Goal: Obtain resource: Obtain resource

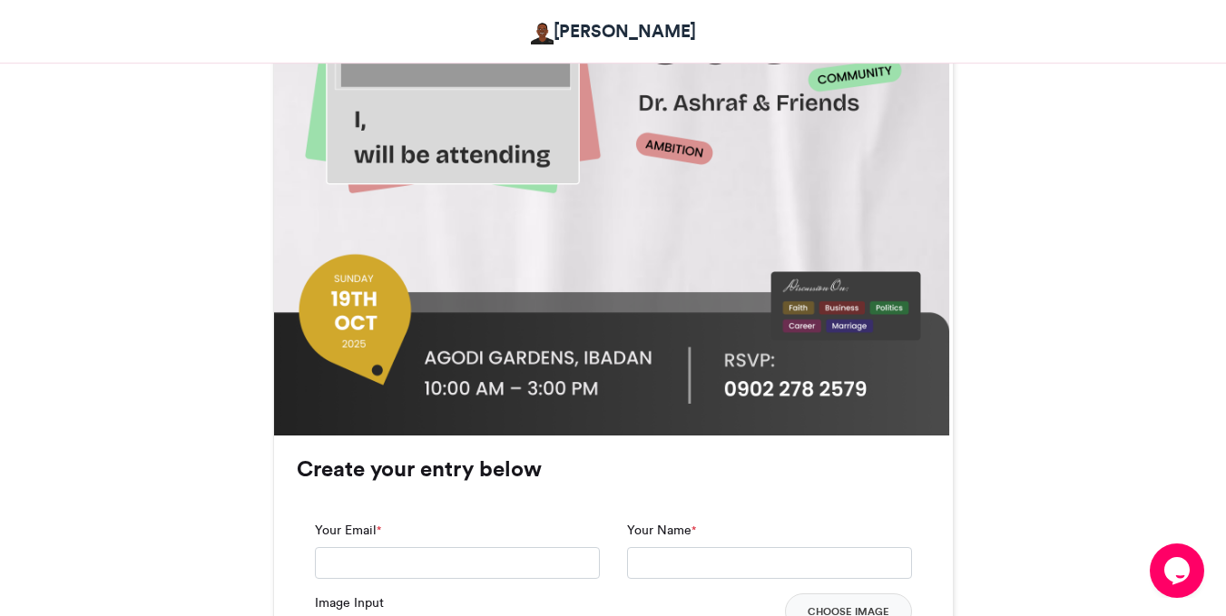
scroll to position [726, 0]
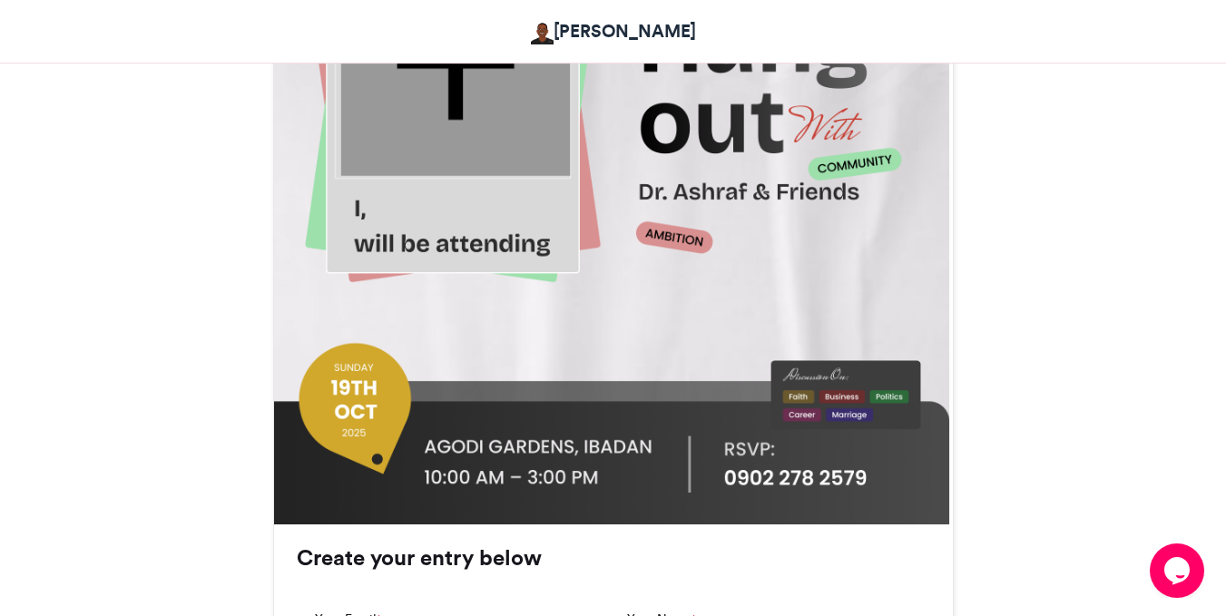
click at [436, 134] on div at bounding box center [454, 60] width 229 height 229
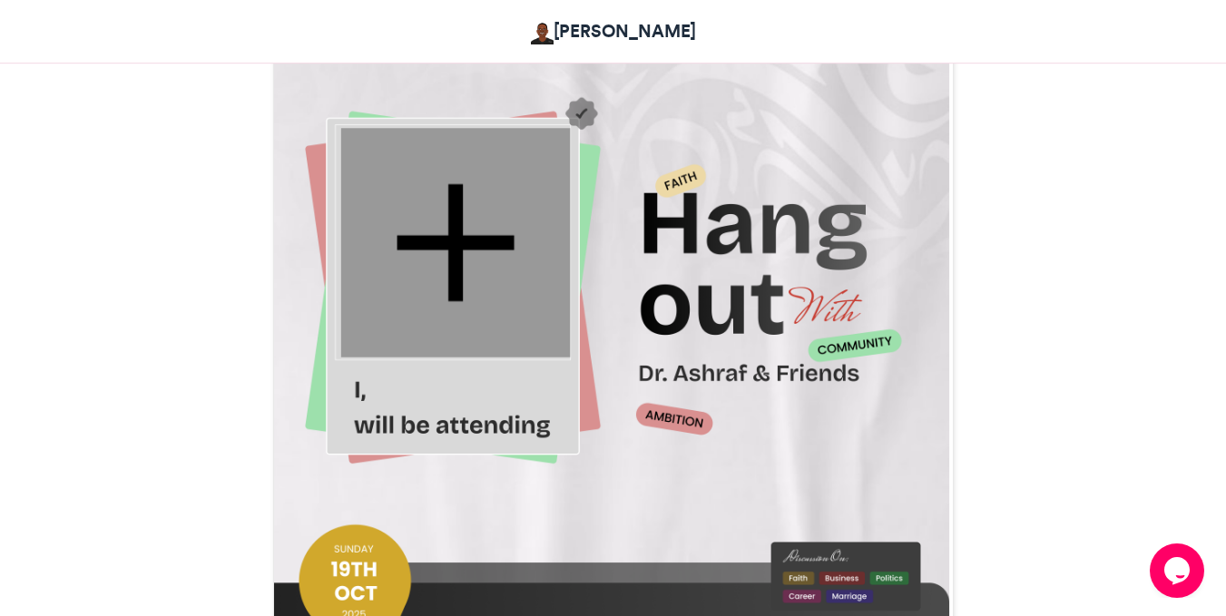
click at [460, 247] on div at bounding box center [454, 242] width 229 height 229
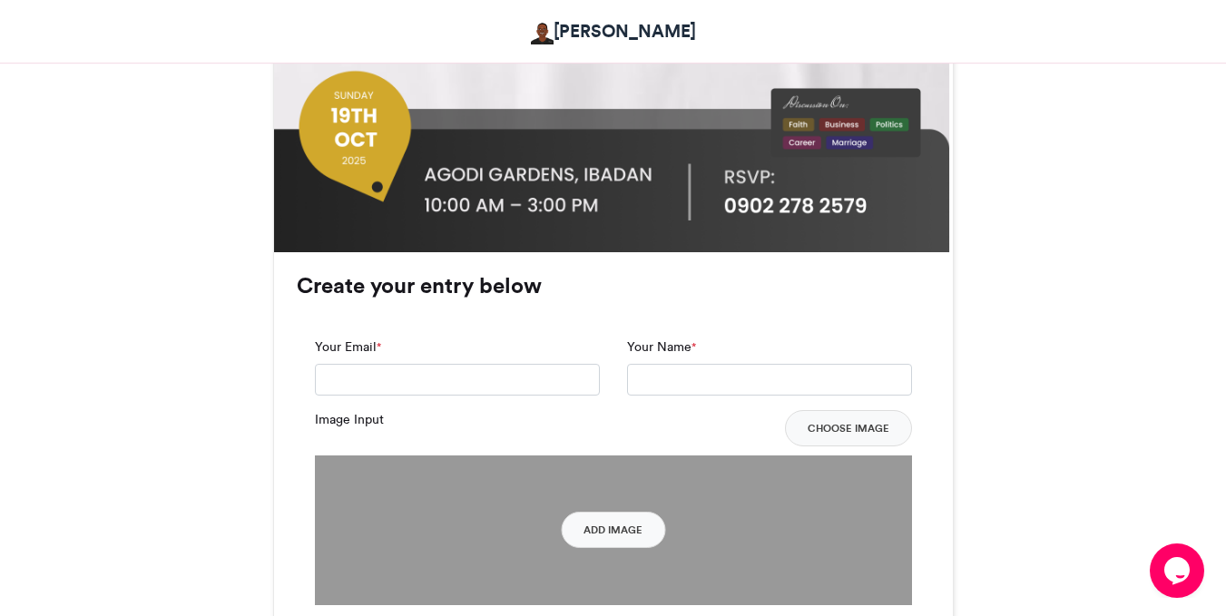
scroll to position [1270, 0]
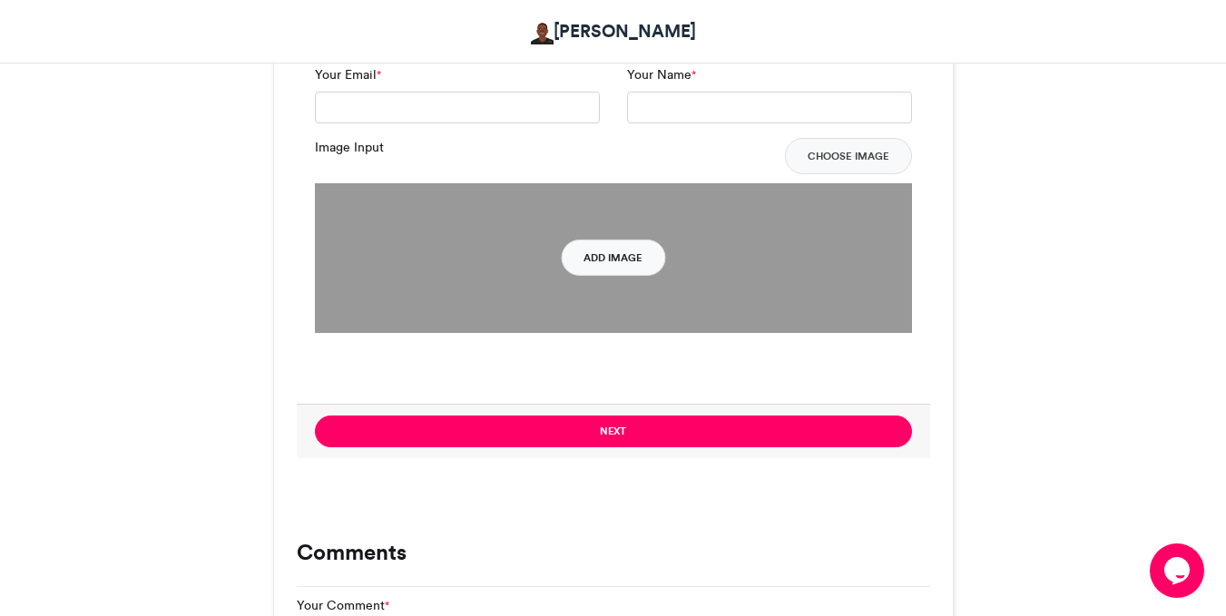
click at [613, 249] on button "Add Image" at bounding box center [613, 258] width 104 height 36
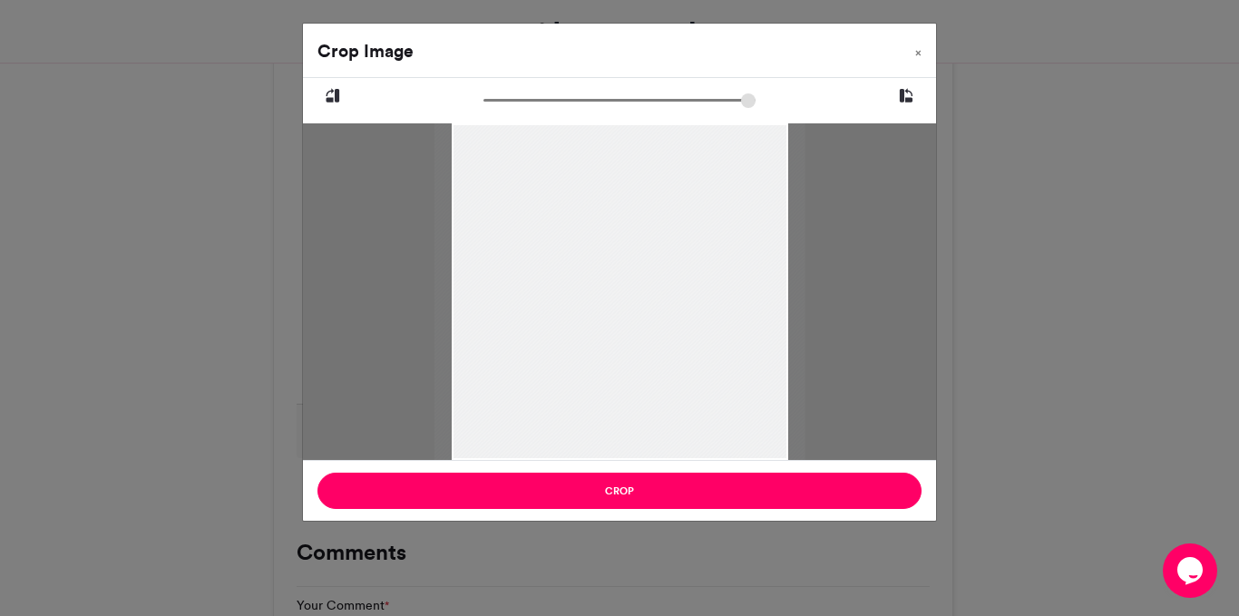
type input "******"
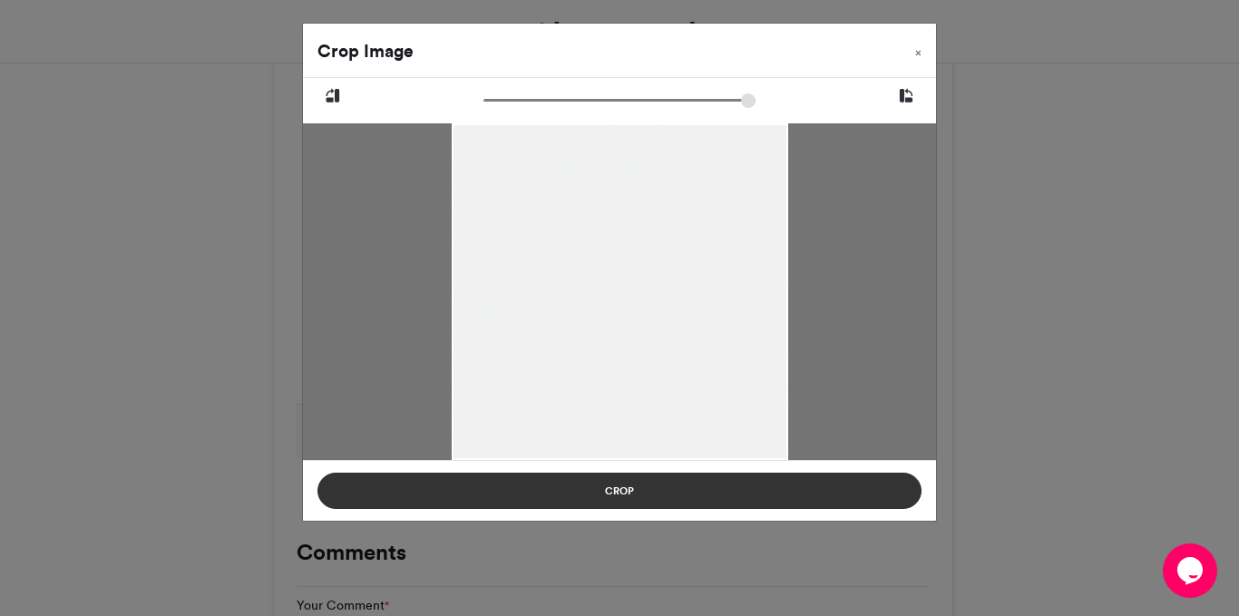
click at [641, 504] on button "Crop" at bounding box center [620, 491] width 604 height 36
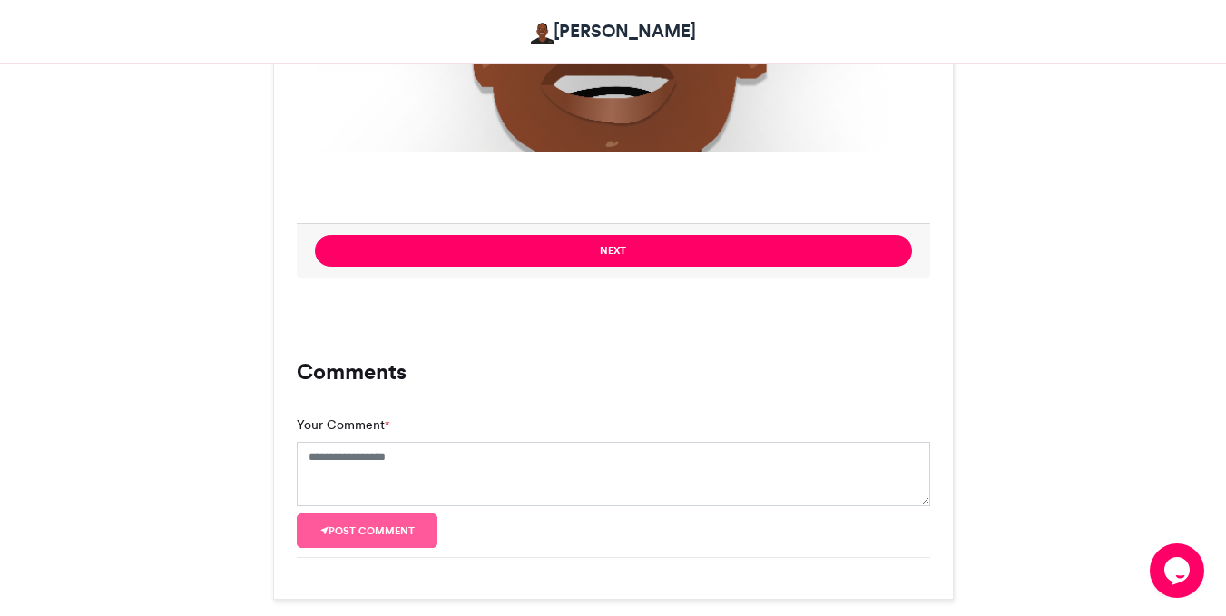
click at [589, 258] on button "Next" at bounding box center [613, 251] width 597 height 32
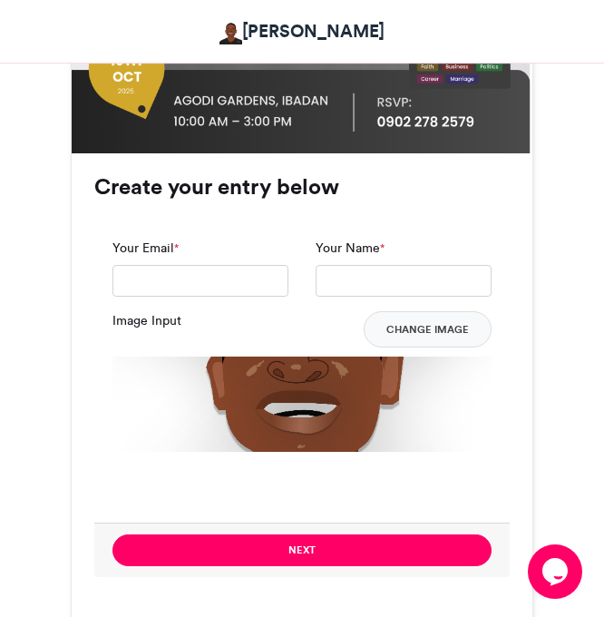
scroll to position [998, 0]
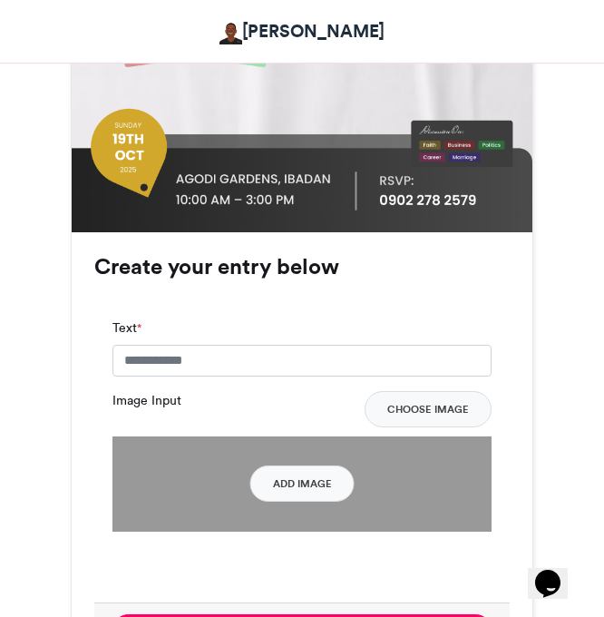
scroll to position [998, 0]
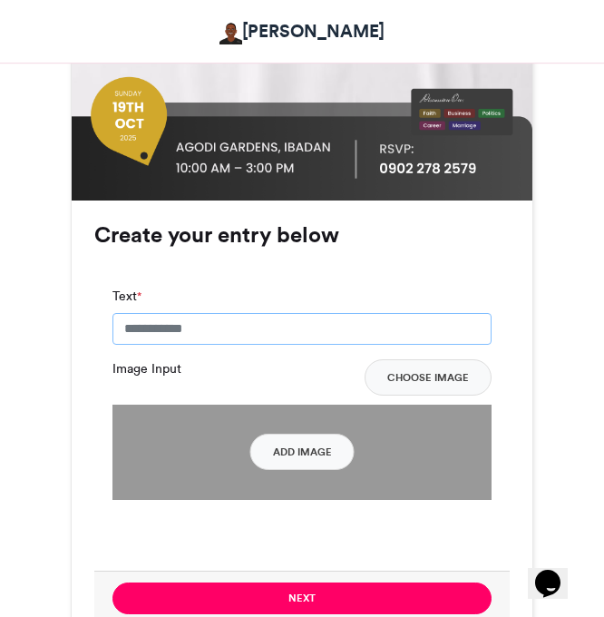
click at [266, 313] on input "Text *" at bounding box center [301, 329] width 379 height 33
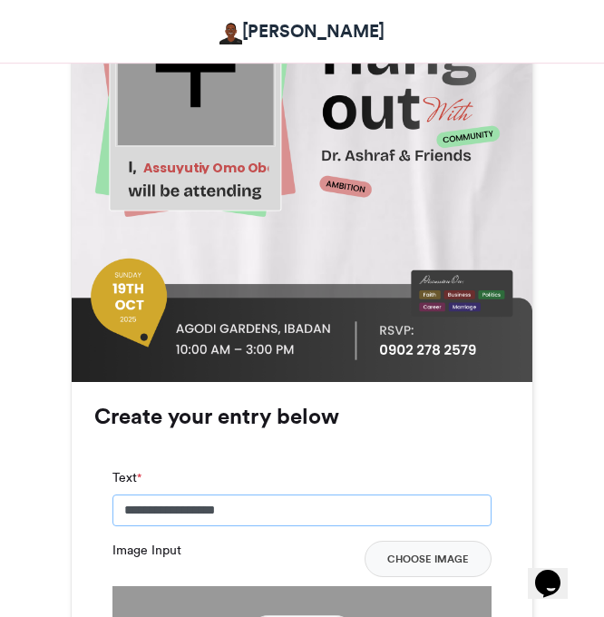
scroll to position [1089, 0]
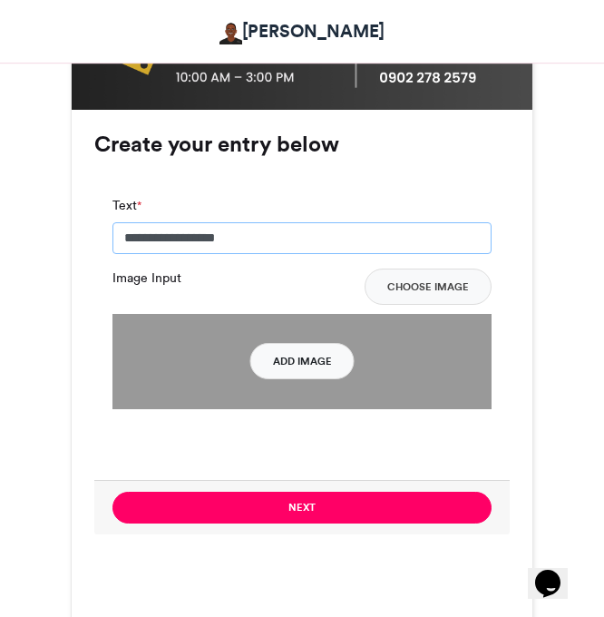
type input "**********"
click at [303, 343] on button "Add Image" at bounding box center [302, 361] width 104 height 36
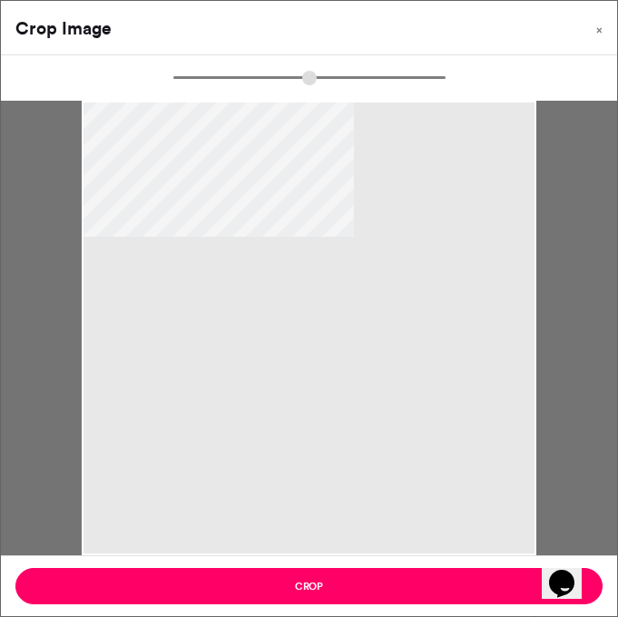
type input "******"
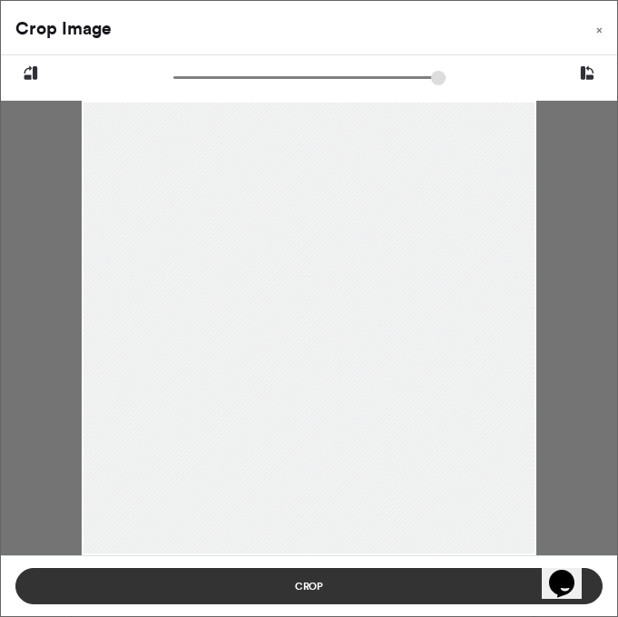
click at [360, 573] on button "Crop" at bounding box center [308, 586] width 587 height 36
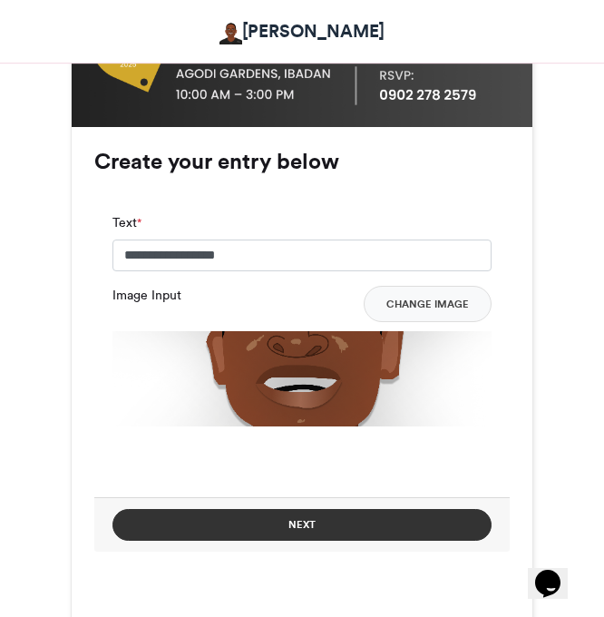
scroll to position [1270, 0]
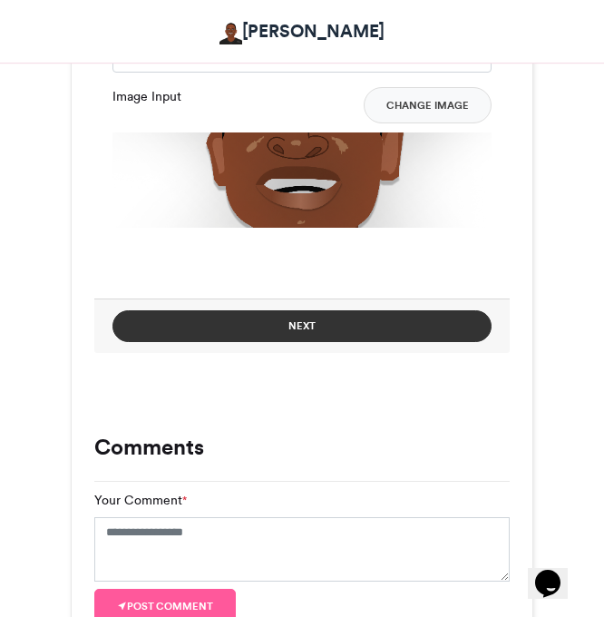
click at [319, 310] on button "Next" at bounding box center [301, 326] width 379 height 32
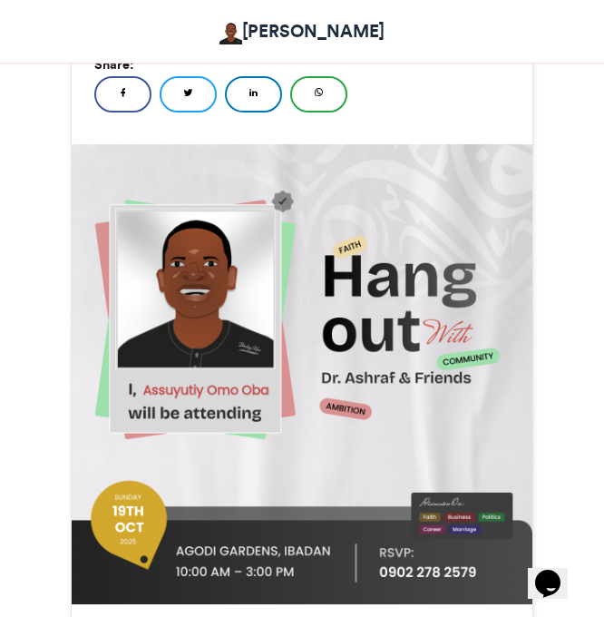
scroll to position [726, 0]
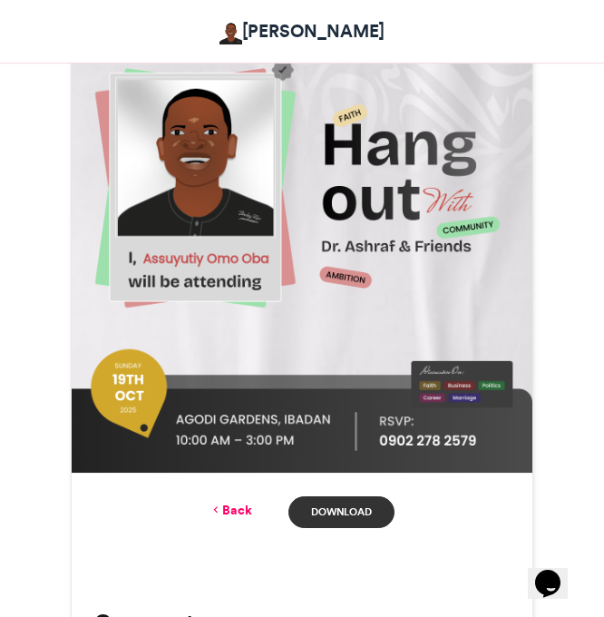
click at [343, 496] on link "Download" at bounding box center [342, 512] width 106 height 32
click at [309, 496] on link "Download" at bounding box center [342, 512] width 106 height 32
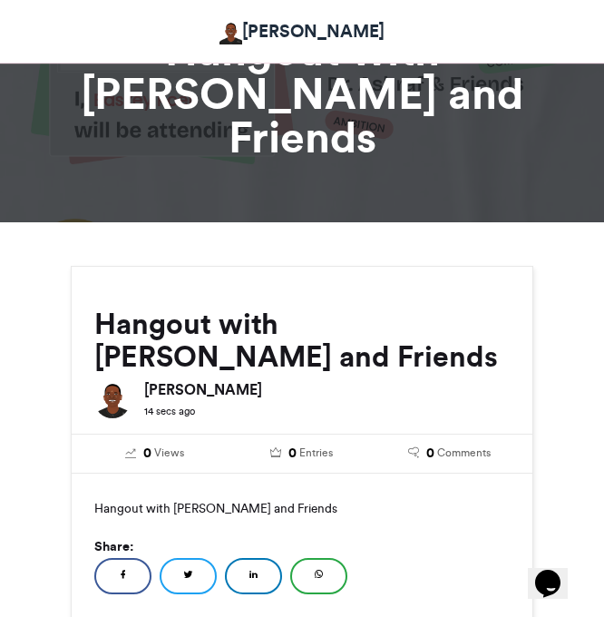
scroll to position [0, 0]
